Goal: Register for event/course

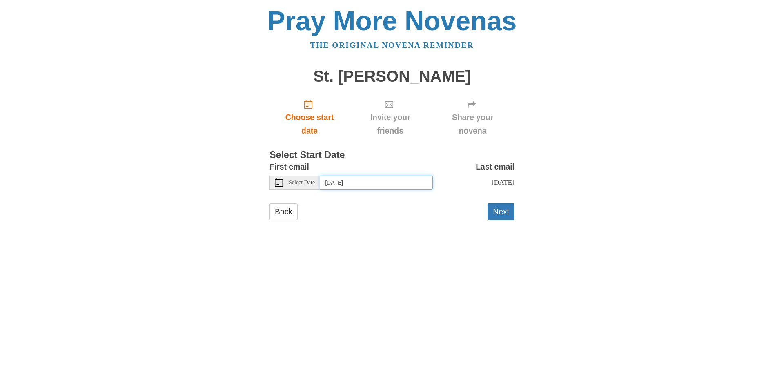
click at [373, 186] on input "Thursday, September 18th" at bounding box center [376, 183] width 113 height 14
click at [508, 220] on button "Next" at bounding box center [501, 211] width 27 height 17
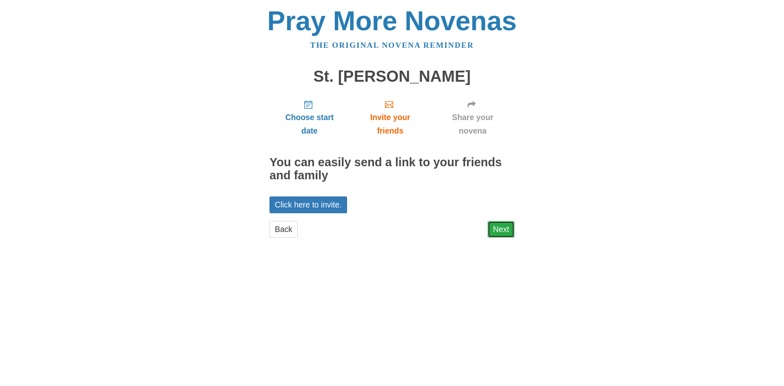
click at [504, 224] on link "Next" at bounding box center [501, 229] width 27 height 17
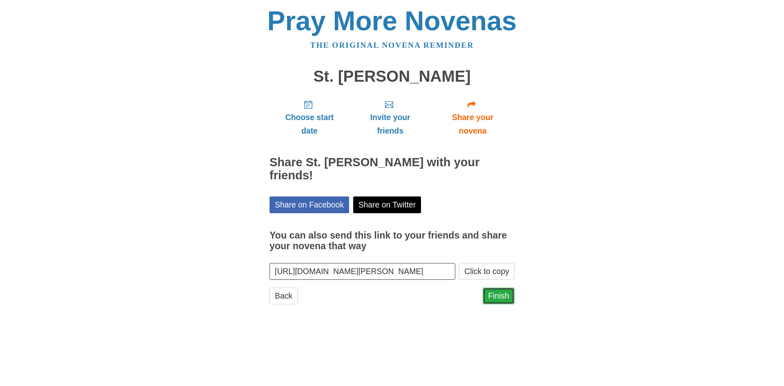
click at [491, 294] on link "Finish" at bounding box center [499, 295] width 32 height 17
